Goal: Task Accomplishment & Management: Manage account settings

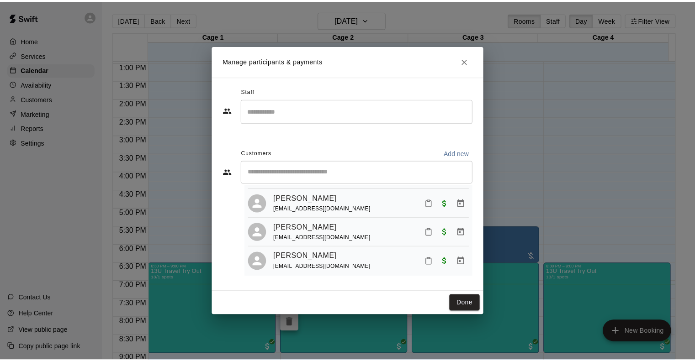
scroll to position [328, 0]
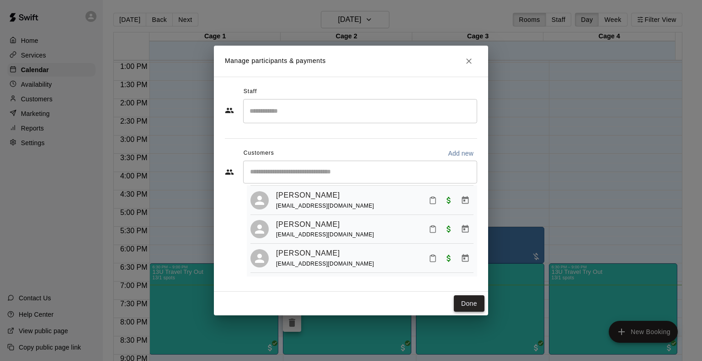
click at [464, 305] on button "Done" at bounding box center [469, 304] width 31 height 17
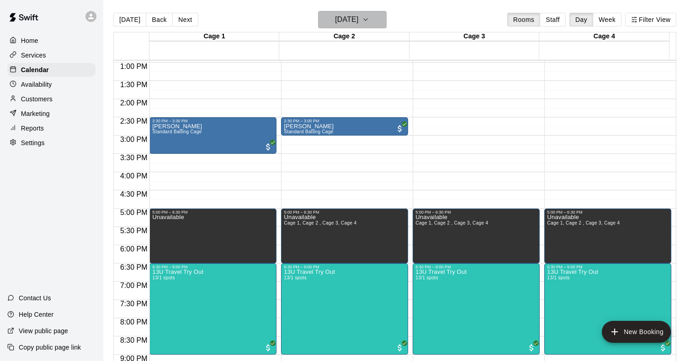
click at [356, 20] on h6 "[DATE]" at bounding box center [346, 19] width 23 height 13
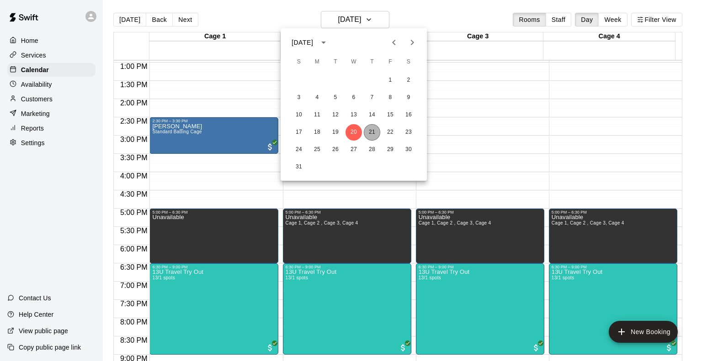
click at [373, 131] on button "21" at bounding box center [372, 132] width 16 height 16
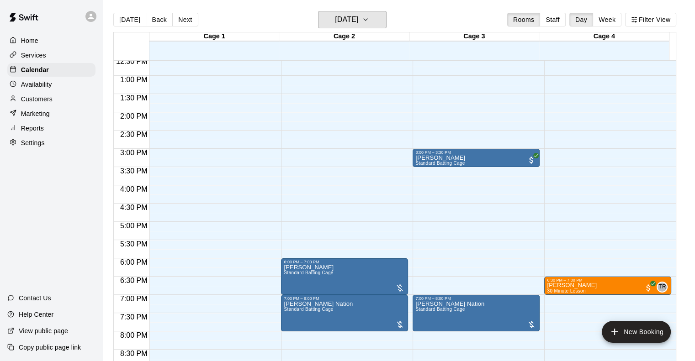
scroll to position [473, 0]
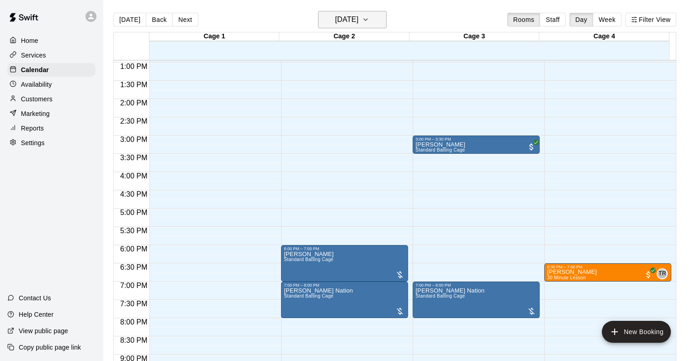
click at [349, 23] on h6 "[DATE]" at bounding box center [346, 19] width 23 height 13
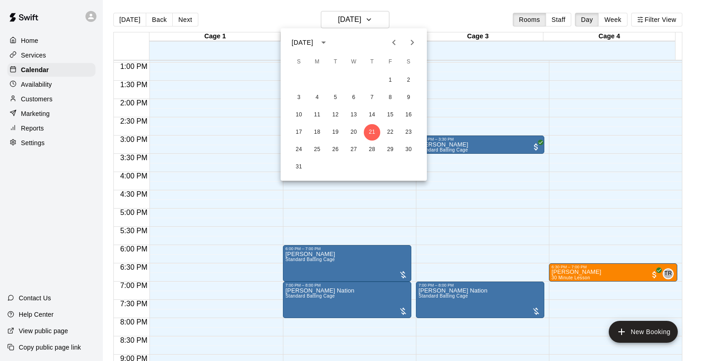
click at [243, 111] on div at bounding box center [351, 180] width 702 height 361
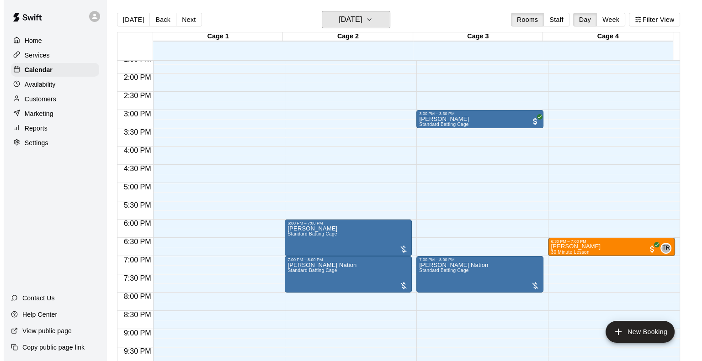
scroll to position [519, 0]
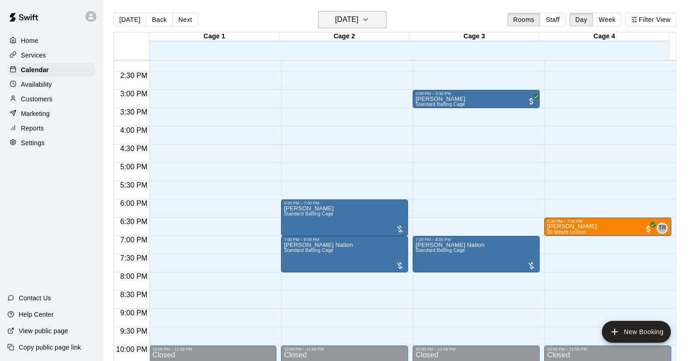
click at [335, 17] on h6 "[DATE]" at bounding box center [346, 19] width 23 height 13
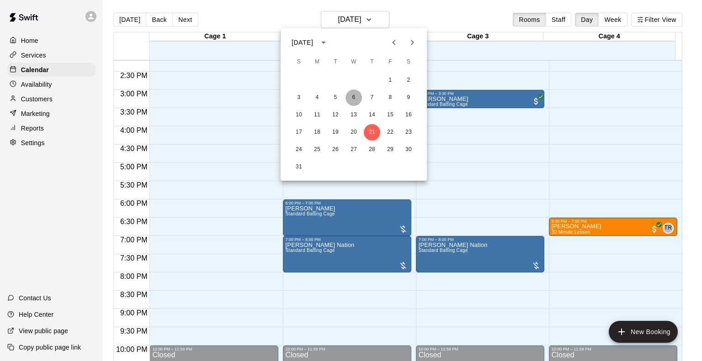
click at [354, 96] on button "6" at bounding box center [353, 98] width 16 height 16
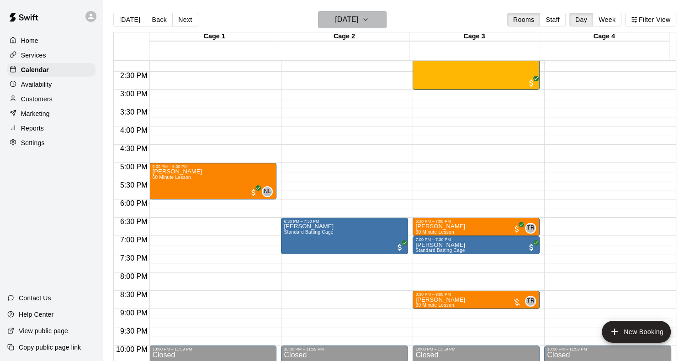
click at [358, 12] on button "[DATE]" at bounding box center [352, 19] width 69 height 17
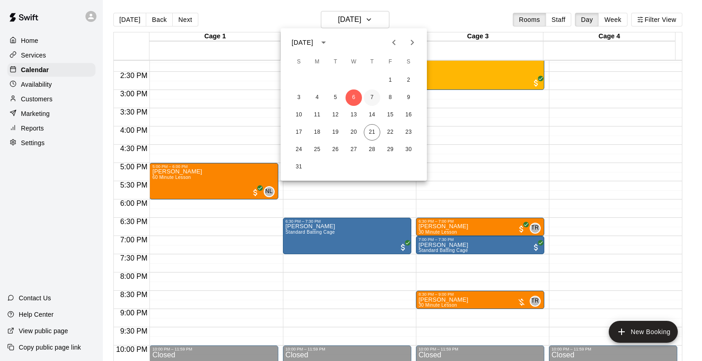
click at [370, 95] on button "7" at bounding box center [372, 98] width 16 height 16
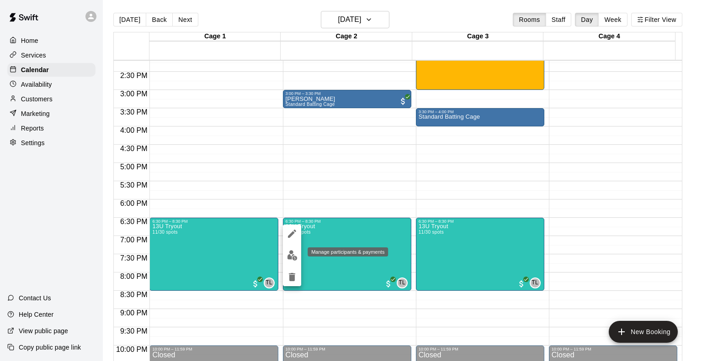
click at [287, 254] on img "edit" at bounding box center [292, 255] width 11 height 11
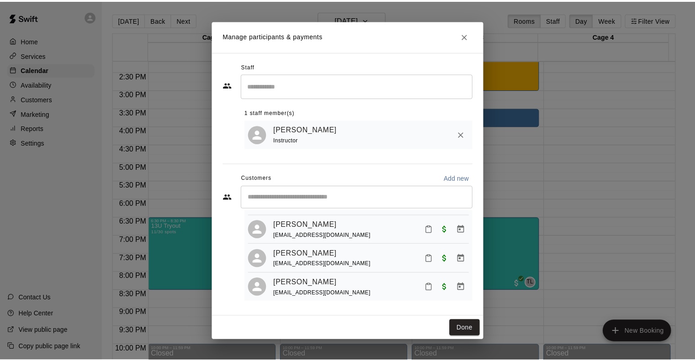
scroll to position [267, 0]
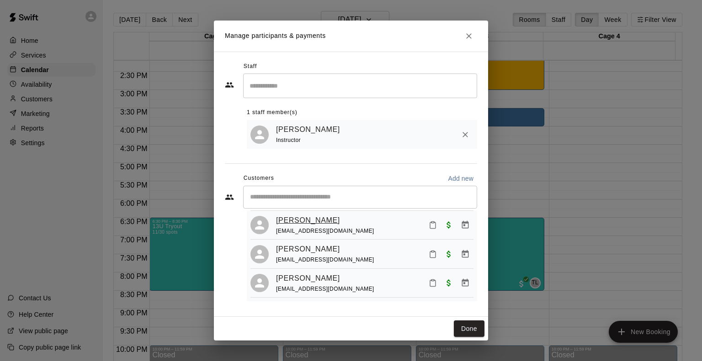
click at [309, 221] on link "[PERSON_NAME]" at bounding box center [308, 221] width 64 height 12
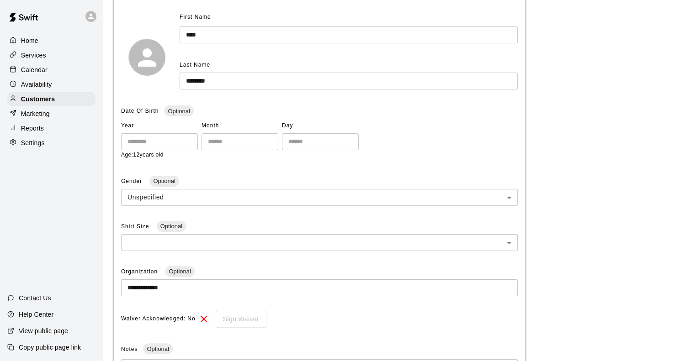
scroll to position [137, 0]
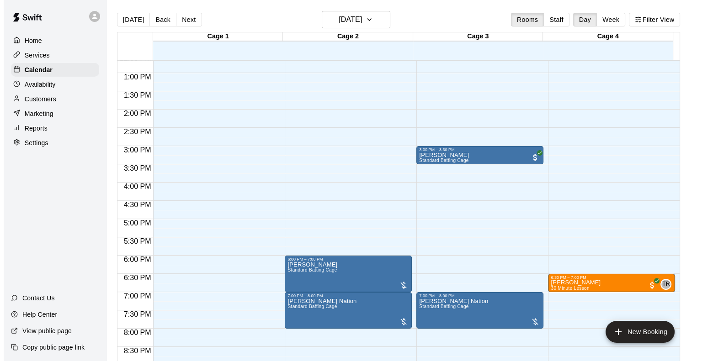
scroll to position [565, 0]
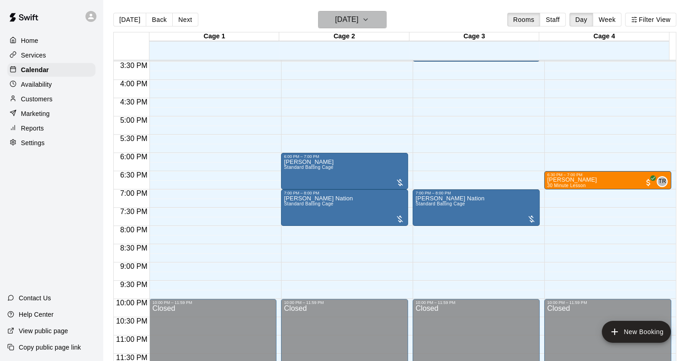
click at [339, 22] on h6 "[DATE]" at bounding box center [346, 19] width 23 height 13
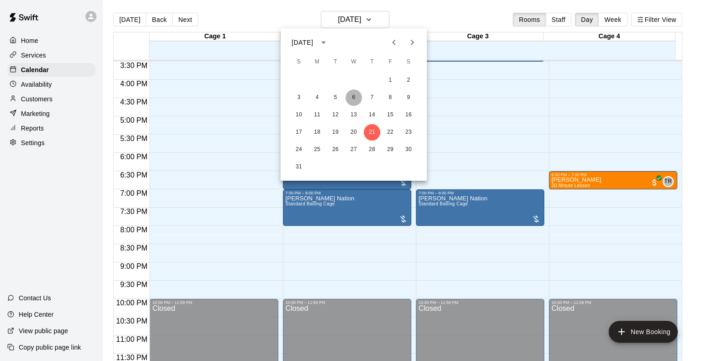
click at [354, 100] on button "6" at bounding box center [353, 98] width 16 height 16
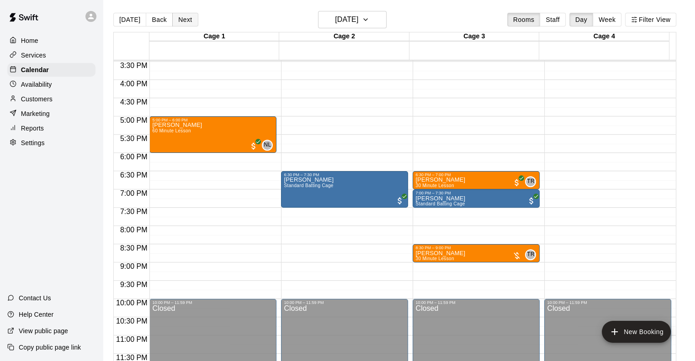
click at [191, 23] on button "Next" at bounding box center [185, 20] width 26 height 14
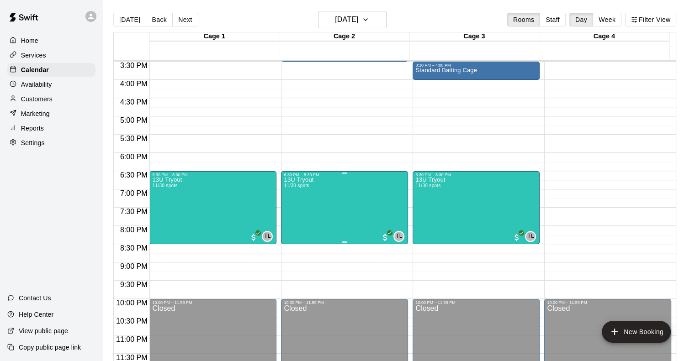
click at [321, 226] on div "13U Tryout 11/30 spots TL 0" at bounding box center [344, 357] width 121 height 361
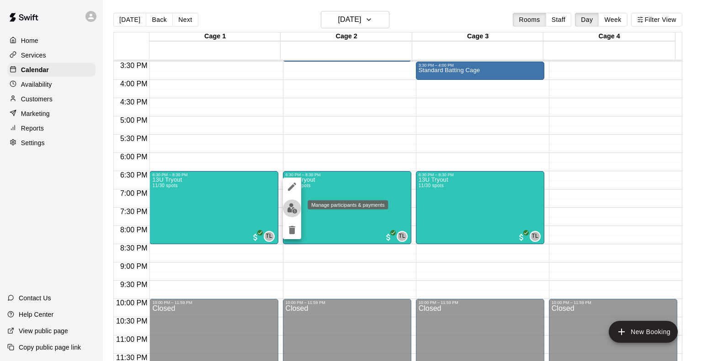
click at [294, 212] on img "edit" at bounding box center [292, 208] width 11 height 11
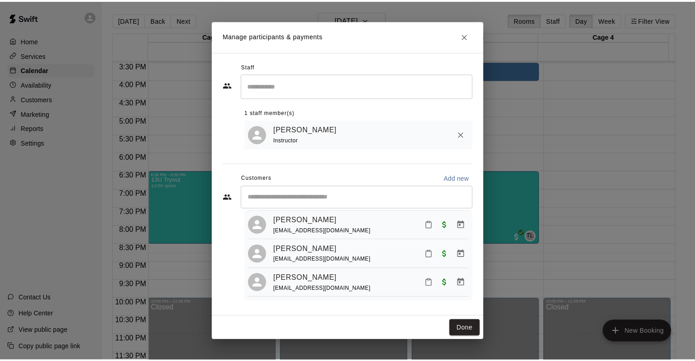
scroll to position [267, 0]
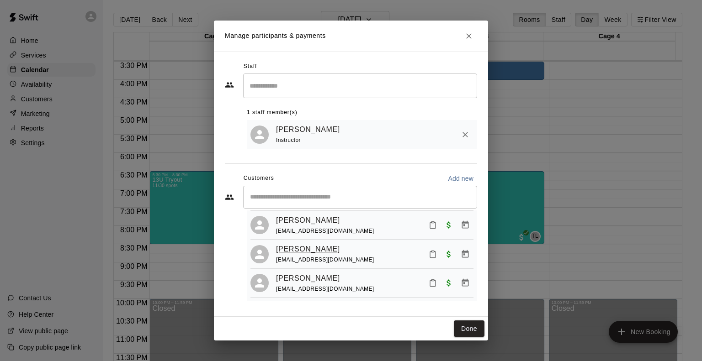
click at [321, 246] on link "[PERSON_NAME]" at bounding box center [308, 249] width 64 height 12
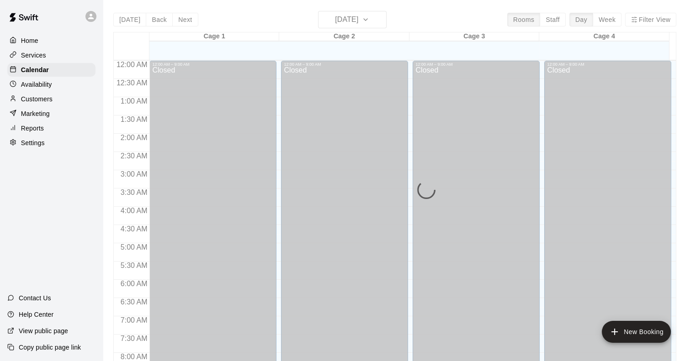
scroll to position [349, 0]
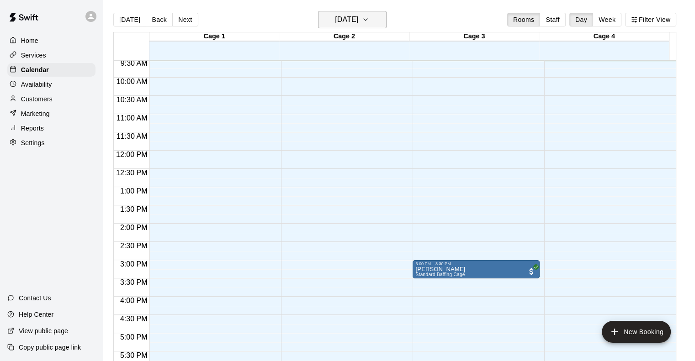
click at [346, 26] on h6 "[DATE]" at bounding box center [346, 19] width 23 height 13
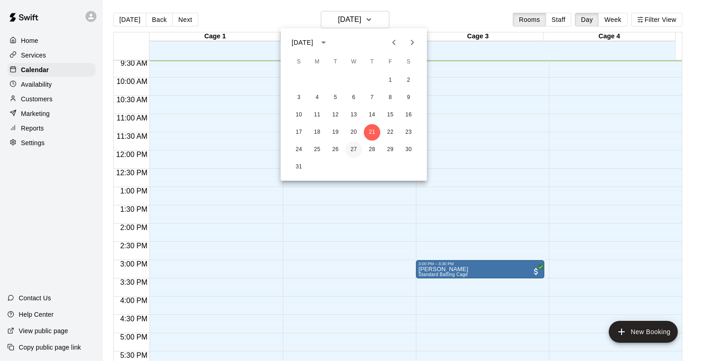
click at [350, 148] on button "27" at bounding box center [353, 150] width 16 height 16
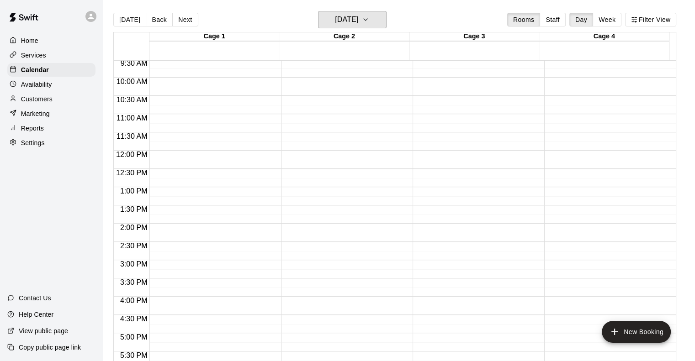
scroll to position [120, 0]
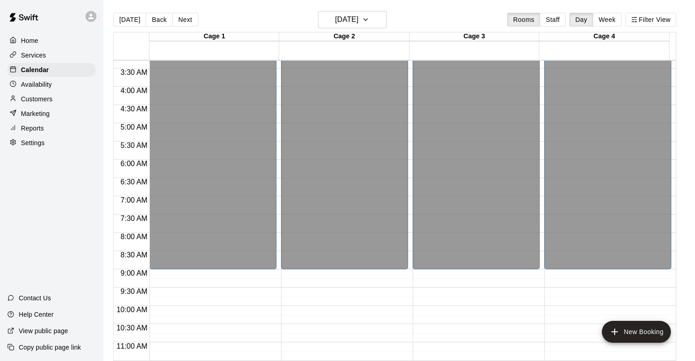
click at [329, 30] on div "[DATE] Back [DATE][DATE] Rooms Staff Day Week Filter View" at bounding box center [394, 21] width 563 height 21
click at [335, 23] on h6 "[DATE]" at bounding box center [346, 19] width 23 height 13
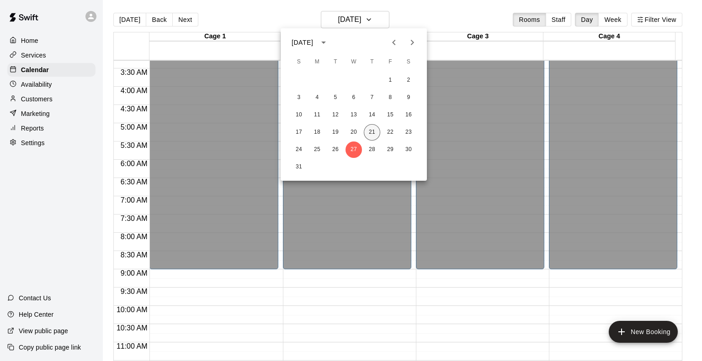
click at [375, 134] on button "21" at bounding box center [372, 132] width 16 height 16
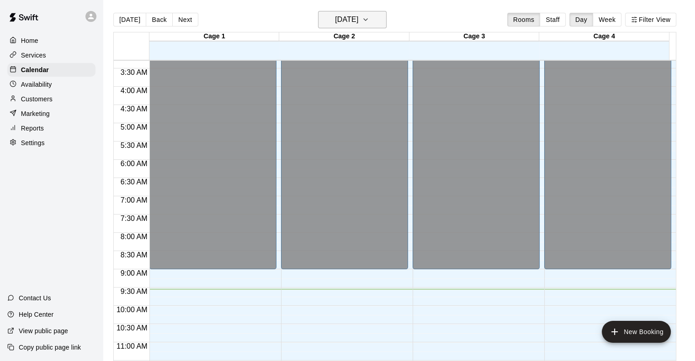
click at [358, 24] on h6 "[DATE]" at bounding box center [346, 19] width 23 height 13
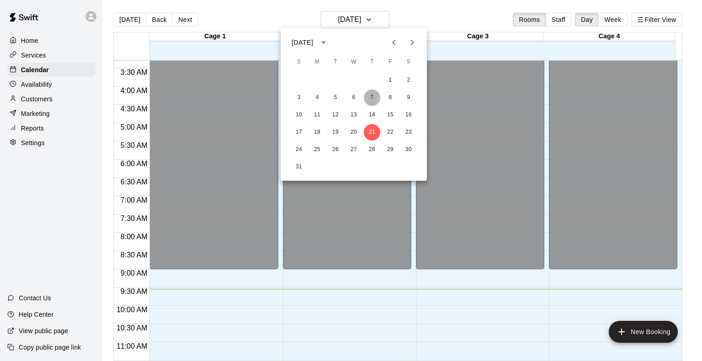
click at [368, 95] on button "7" at bounding box center [372, 98] width 16 height 16
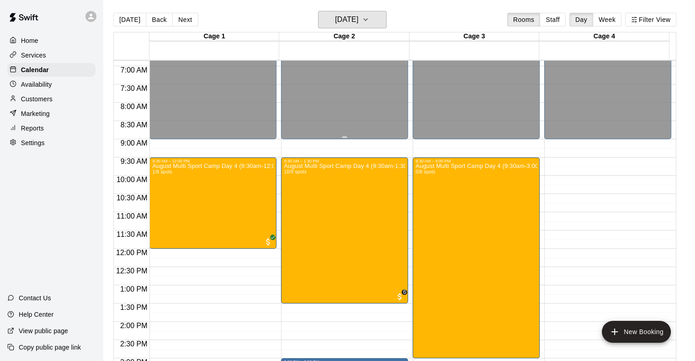
scroll to position [257, 0]
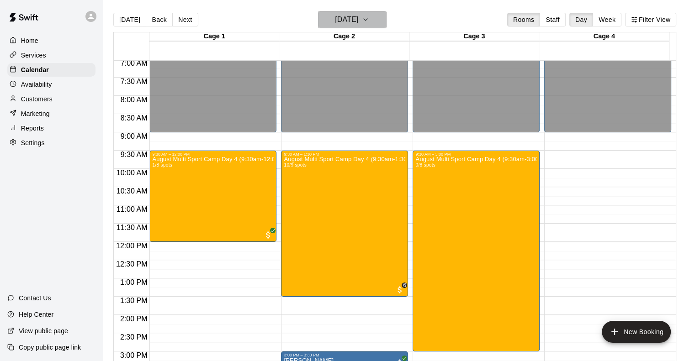
click at [367, 11] on button "[DATE]" at bounding box center [352, 19] width 69 height 17
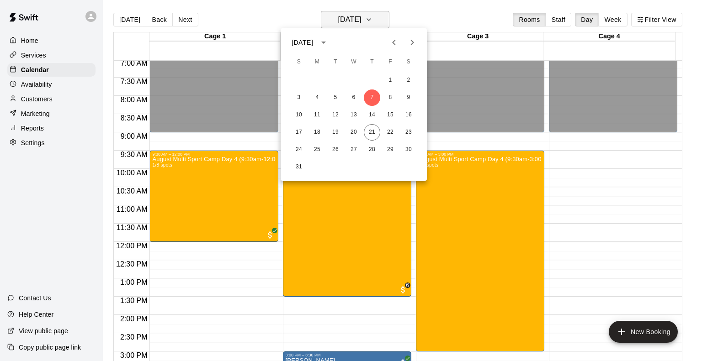
click at [367, 11] on div at bounding box center [351, 180] width 702 height 361
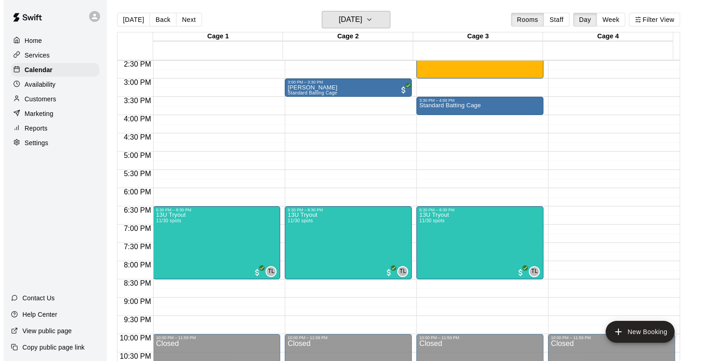
scroll to position [531, 0]
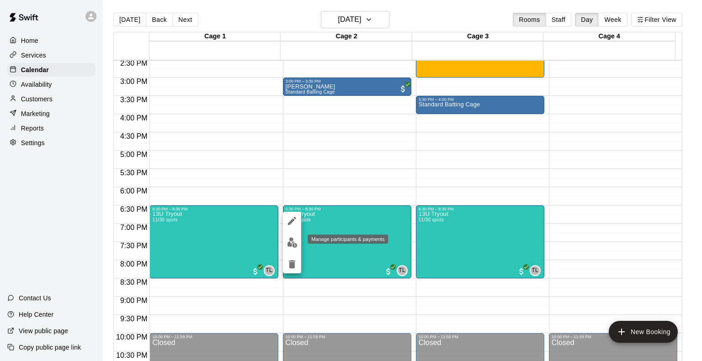
click at [288, 243] on img "edit" at bounding box center [292, 243] width 11 height 11
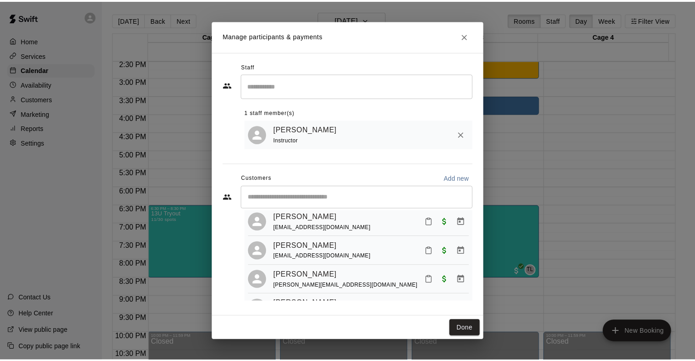
scroll to position [0, 0]
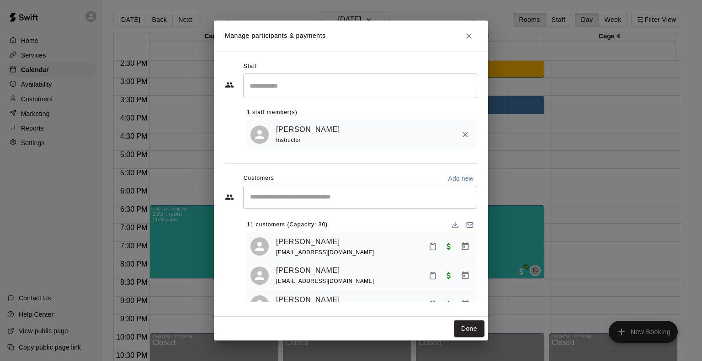
click at [470, 36] on icon "Close" at bounding box center [468, 36] width 9 height 9
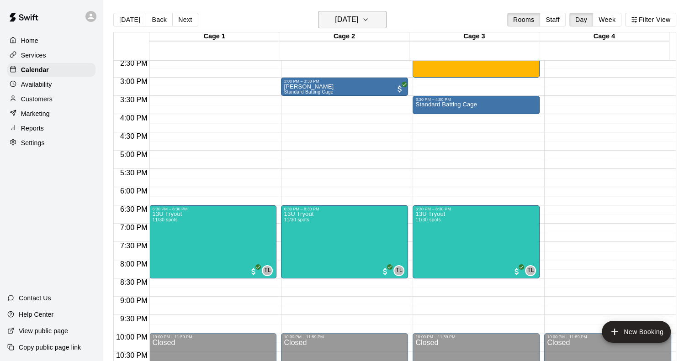
click at [343, 20] on h6 "[DATE]" at bounding box center [346, 19] width 23 height 13
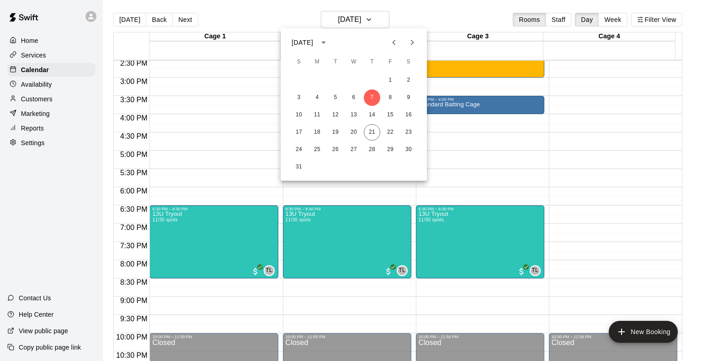
click at [340, 245] on div at bounding box center [351, 180] width 702 height 361
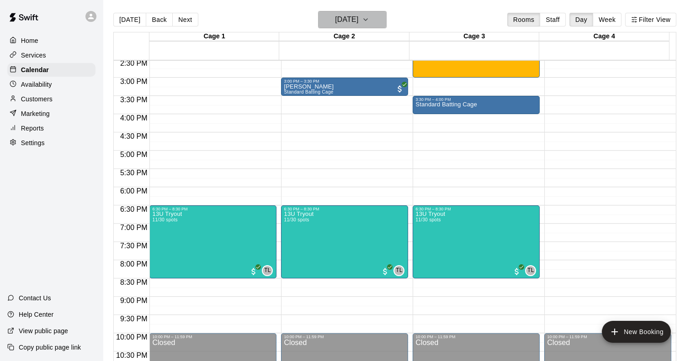
click at [354, 26] on button "[DATE]" at bounding box center [352, 19] width 69 height 17
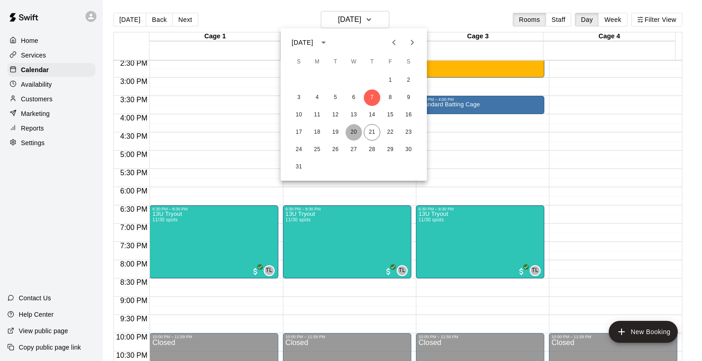
click at [353, 134] on button "20" at bounding box center [353, 132] width 16 height 16
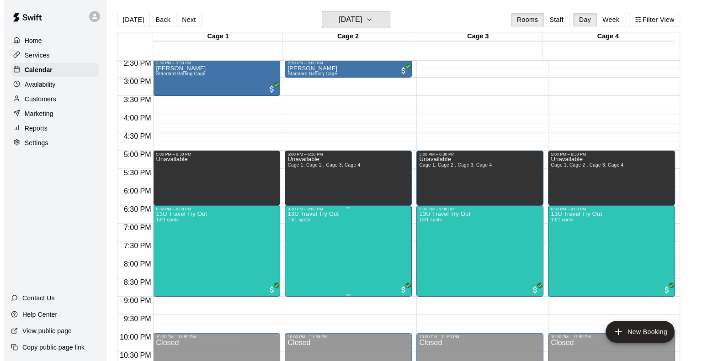
scroll to position [565, 0]
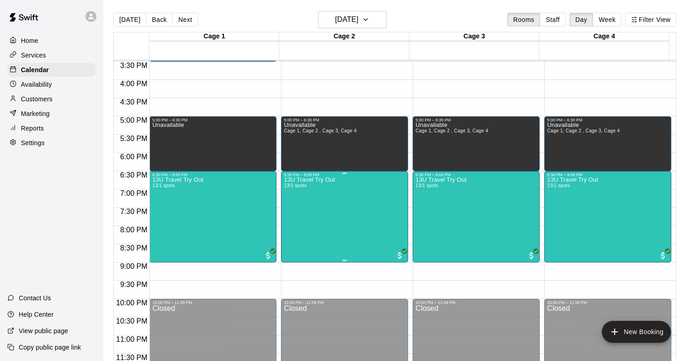
click at [324, 216] on div "13U Travel Try Out 13/1 spots" at bounding box center [309, 357] width 51 height 361
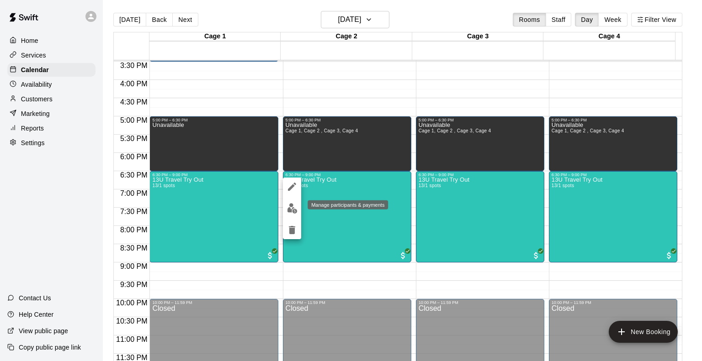
click at [290, 206] on img "edit" at bounding box center [292, 208] width 11 height 11
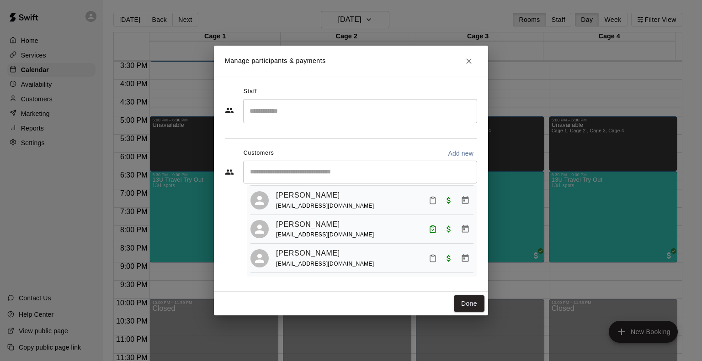
scroll to position [328, 0]
